Goal: Task Accomplishment & Management: Use online tool/utility

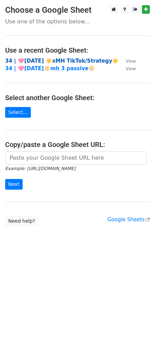
click at [60, 58] on strong "34 | 🩷[DATE] ☀️xMH TikTok/Strategy☀️" at bounding box center [62, 61] width 114 height 6
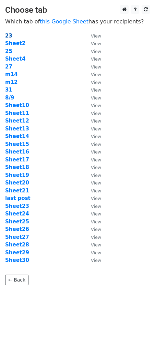
click at [7, 34] on strong "23" at bounding box center [8, 36] width 7 height 6
click at [18, 42] on strong "Sheet2" at bounding box center [15, 43] width 20 height 6
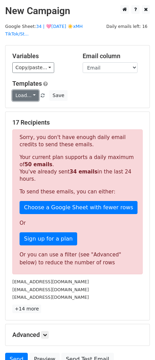
click at [29, 90] on link "Load..." at bounding box center [25, 95] width 26 height 11
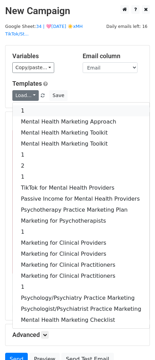
click at [30, 105] on link "1" at bounding box center [81, 110] width 137 height 11
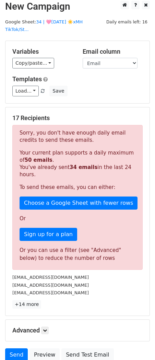
scroll to position [56, 0]
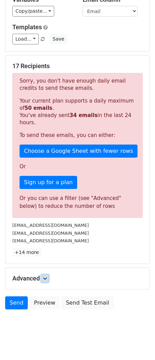
click at [47, 276] on icon at bounding box center [45, 278] width 4 height 4
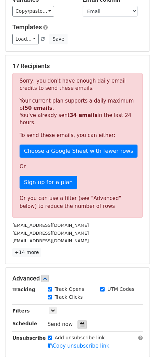
click at [80, 322] on icon at bounding box center [82, 324] width 4 height 5
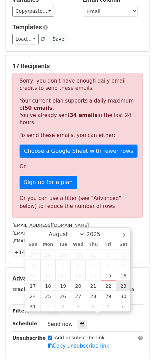
type input "2025-08-23 12:00"
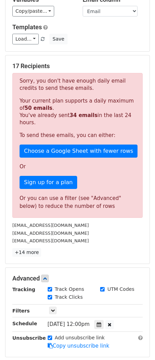
click at [15, 336] on div "Unsubscribe" at bounding box center [24, 342] width 35 height 16
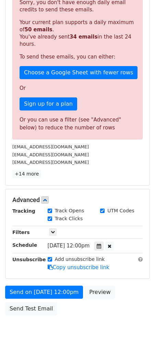
scroll to position [140, 0]
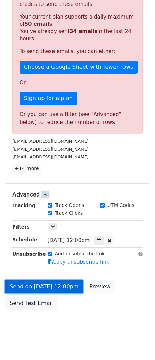
click at [56, 281] on link "Send on Aug 23 at 12:00pm" at bounding box center [44, 286] width 78 height 13
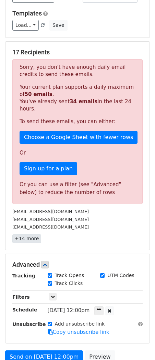
scroll to position [68, 0]
